Goal: Navigation & Orientation: Find specific page/section

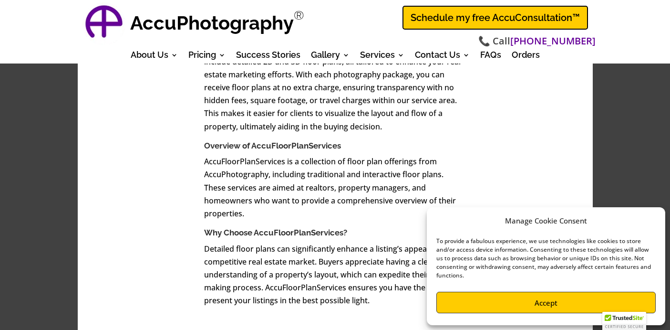
scroll to position [443, 0]
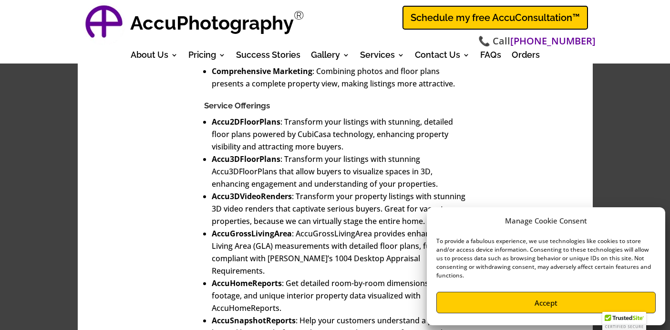
click at [564, 304] on button "Accept" at bounding box center [547, 302] width 220 height 21
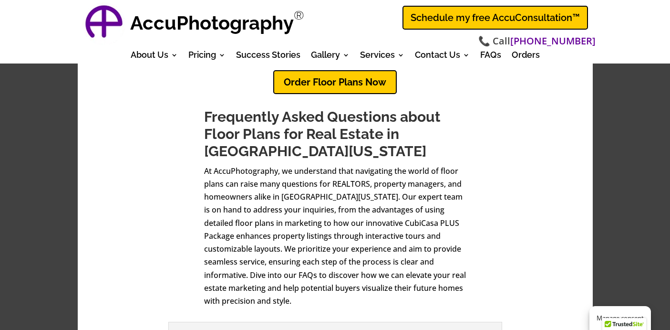
scroll to position [1663, 0]
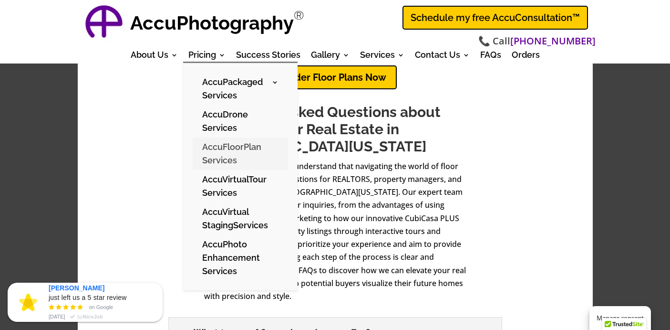
click at [219, 149] on link "AccuFloorPlan Services" at bounding box center [240, 153] width 95 height 32
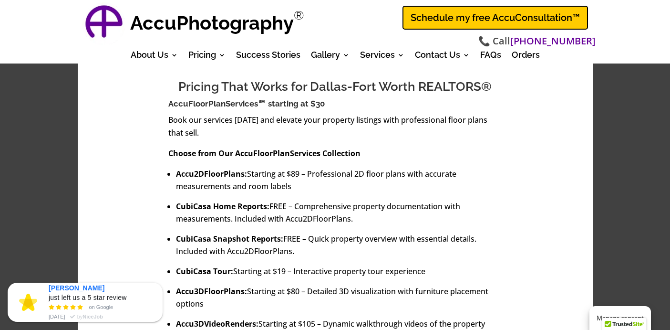
scroll to position [542, 0]
